Goal: Information Seeking & Learning: Learn about a topic

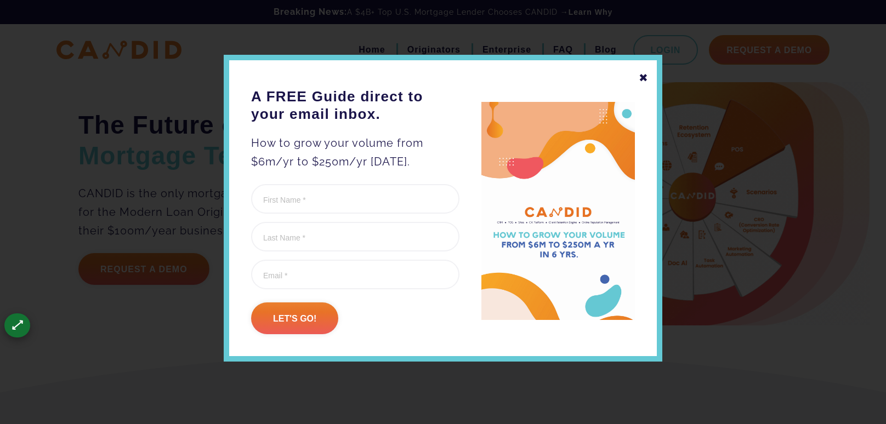
scroll to position [1541, 0]
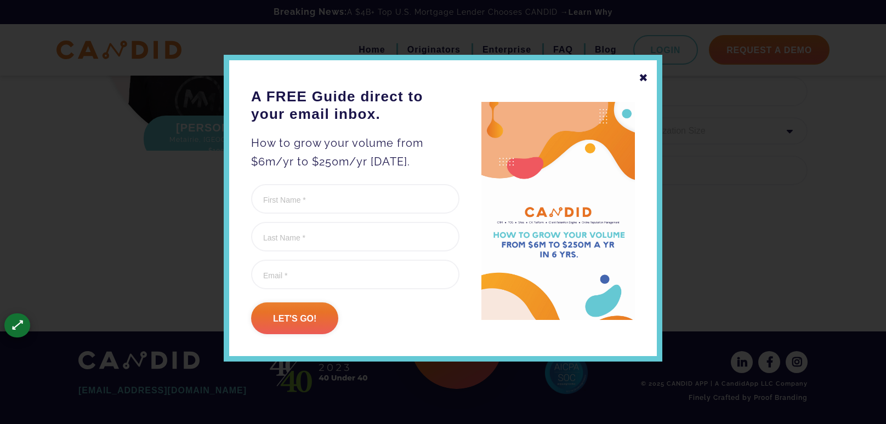
click at [639, 80] on div "✖" at bounding box center [644, 78] width 10 height 19
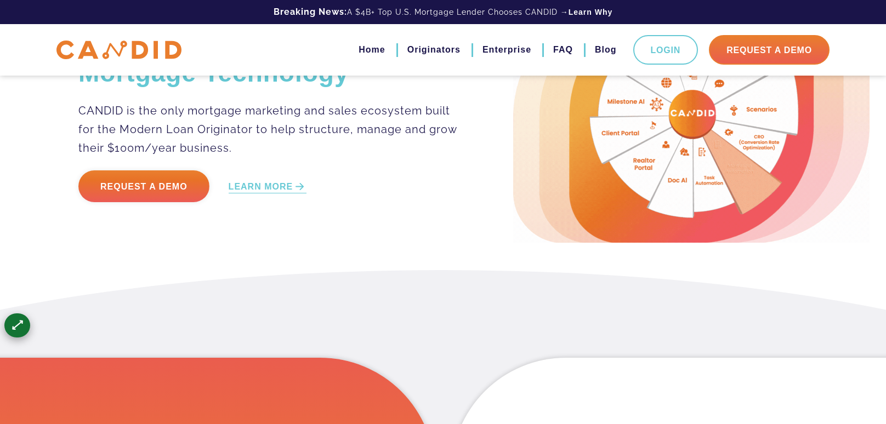
scroll to position [0, 0]
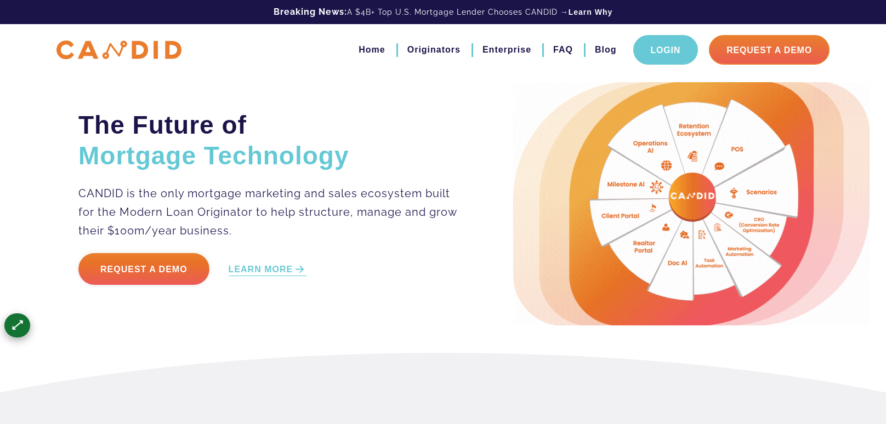
click at [668, 54] on link "Login" at bounding box center [665, 50] width 65 height 30
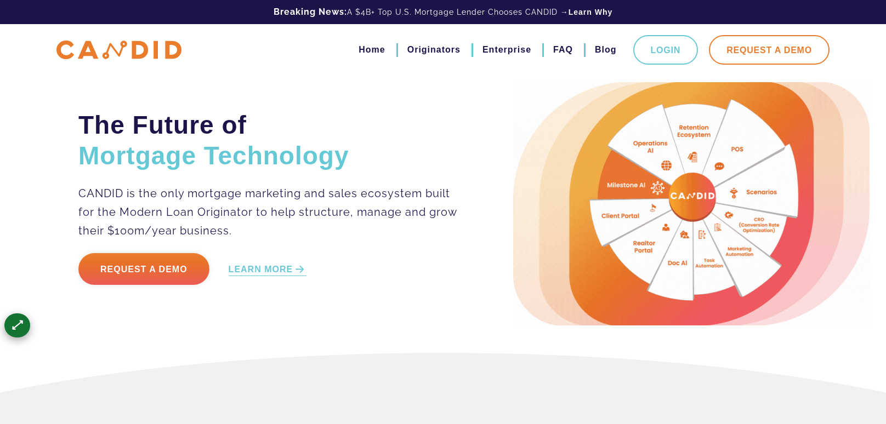
click at [772, 53] on link "Request A Demo" at bounding box center [769, 50] width 121 height 30
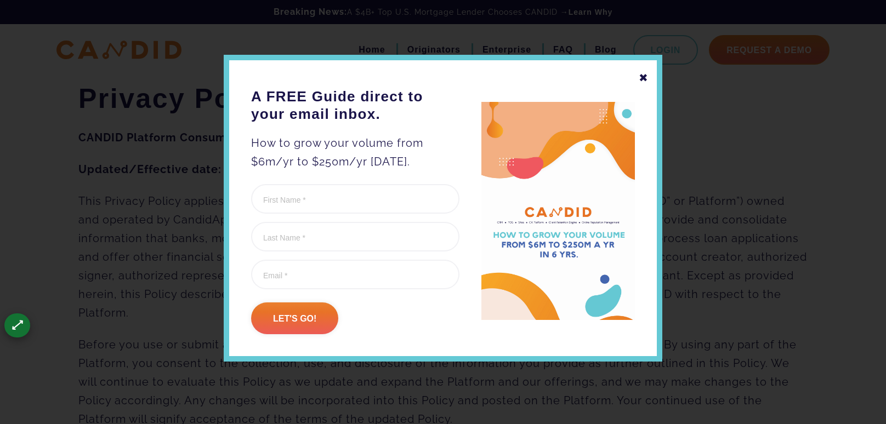
click at [639, 78] on div "✖" at bounding box center [644, 78] width 10 height 19
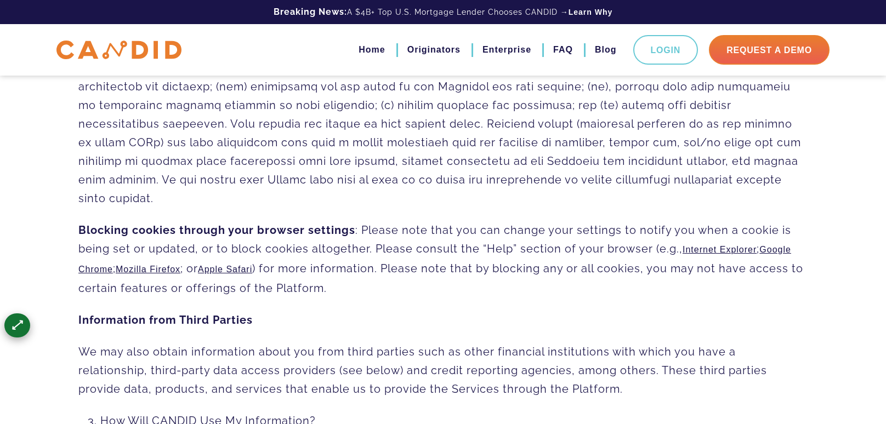
scroll to position [1765, 0]
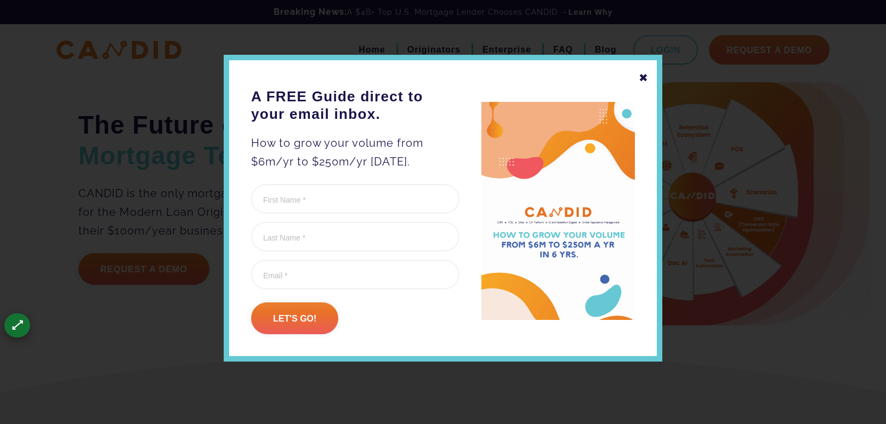
click at [645, 79] on div "✖" at bounding box center [644, 78] width 10 height 19
